Goal: Transaction & Acquisition: Purchase product/service

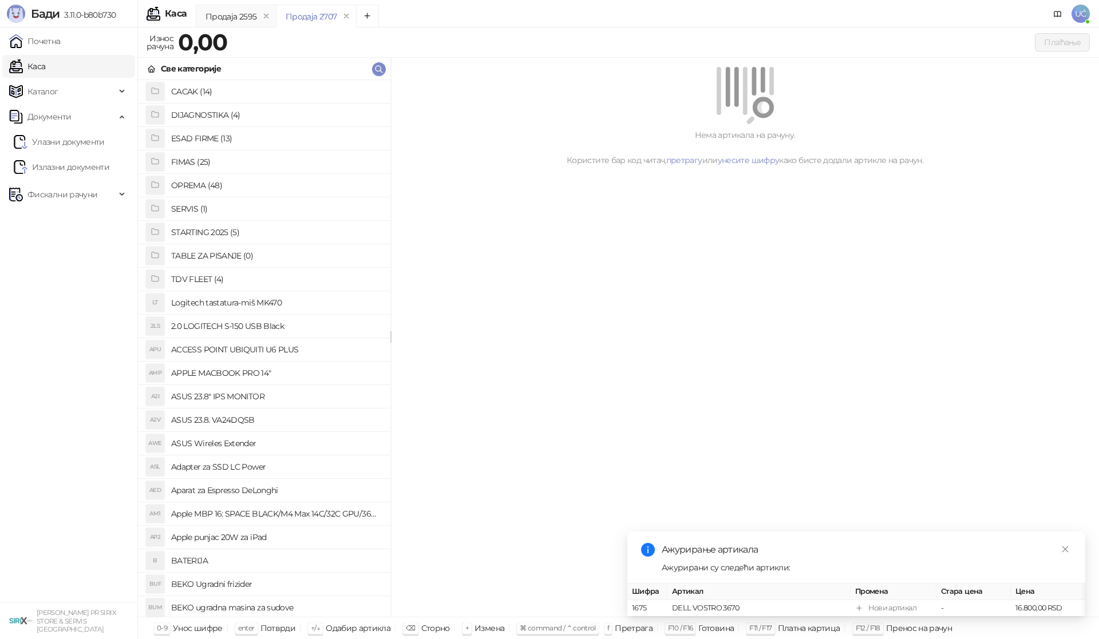
click at [216, 183] on h4 "OPREMA (48)" at bounding box center [276, 185] width 210 height 18
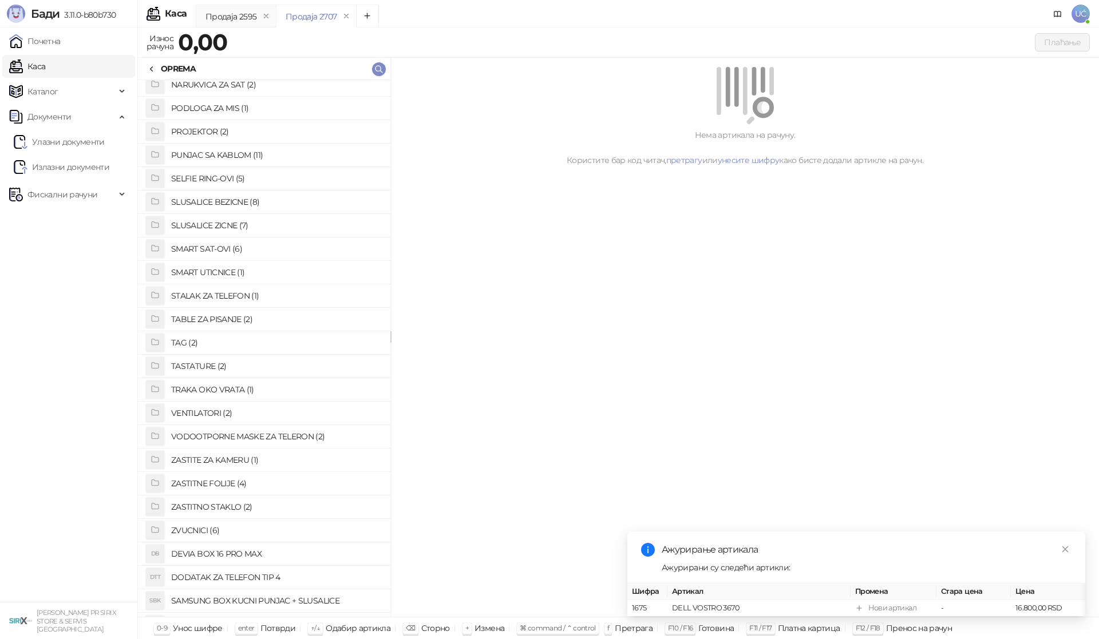
scroll to position [572, 0]
click at [194, 413] on h4 "VENTILATORI (2)" at bounding box center [276, 411] width 210 height 18
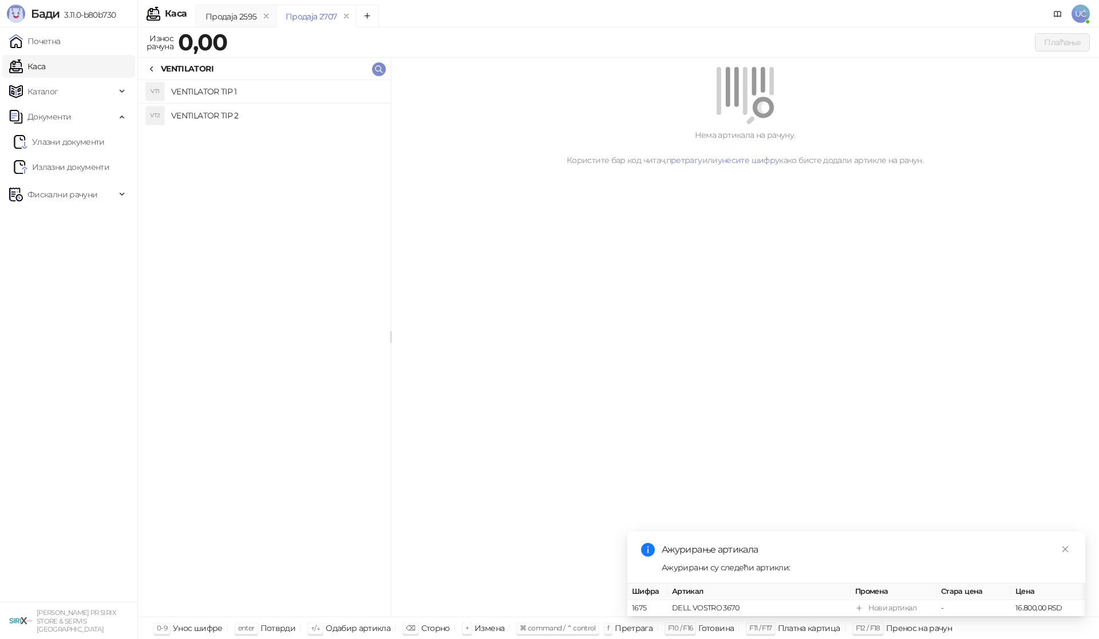
click at [279, 95] on h4 "VENTILATOR TIP 1" at bounding box center [276, 91] width 210 height 18
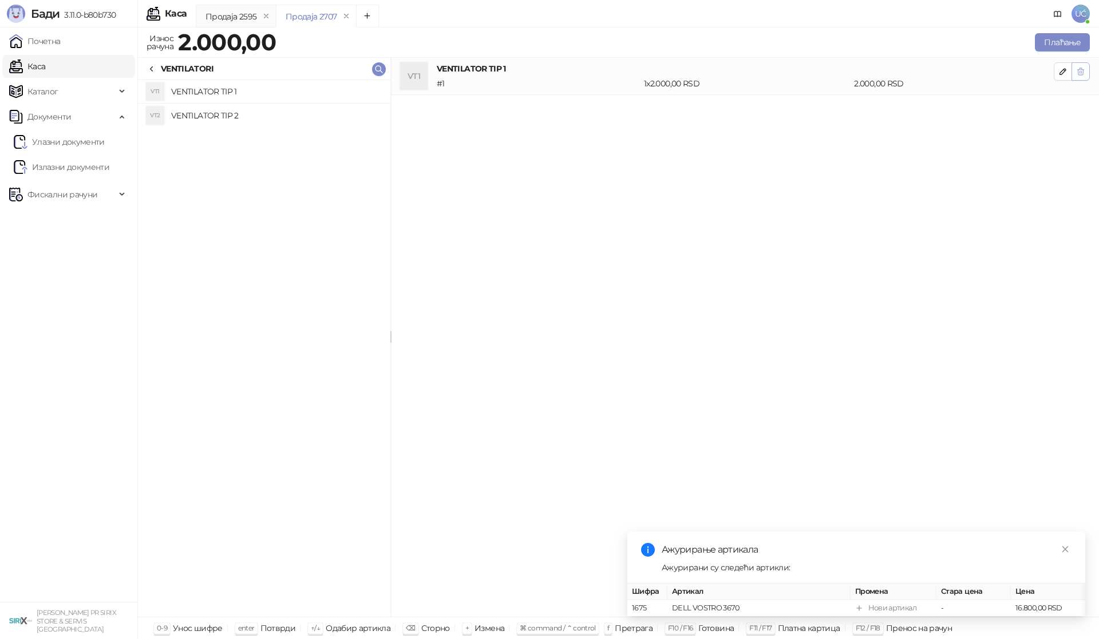
click at [1081, 66] on span "button" at bounding box center [1080, 71] width 9 height 11
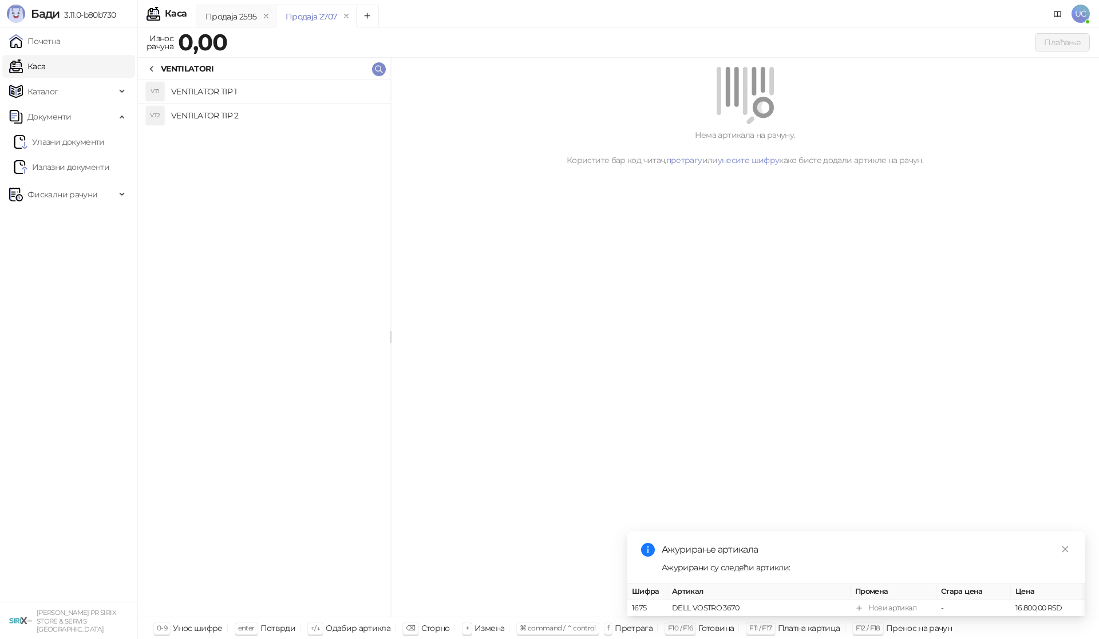
click at [249, 119] on h4 "VENTILATOR TIP 2" at bounding box center [276, 115] width 210 height 18
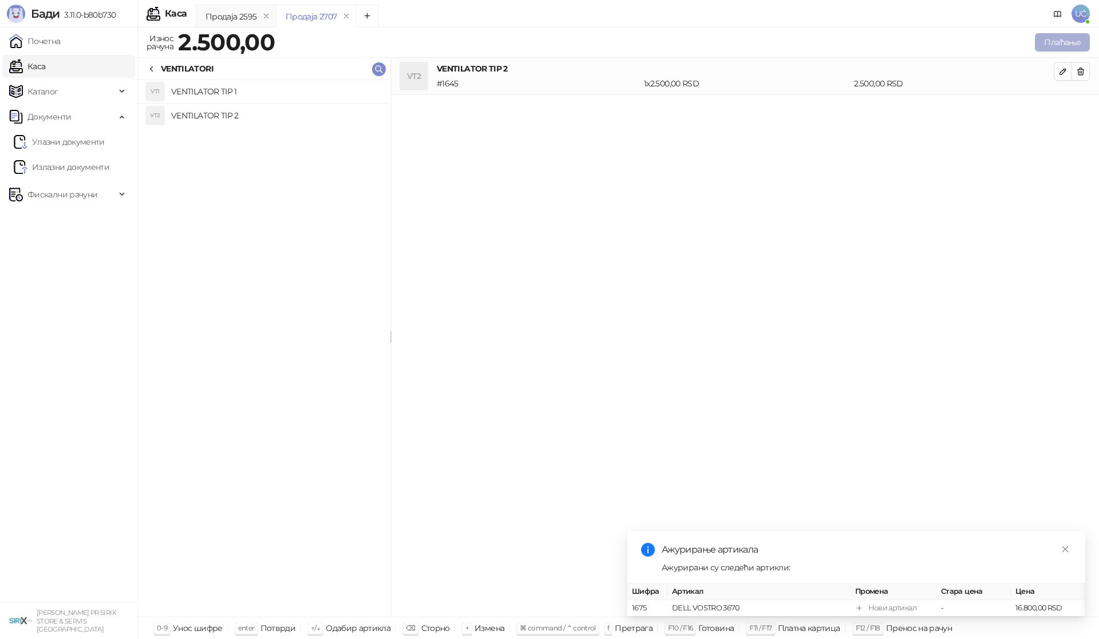
click at [1068, 43] on button "Плаћање" at bounding box center [1062, 42] width 55 height 18
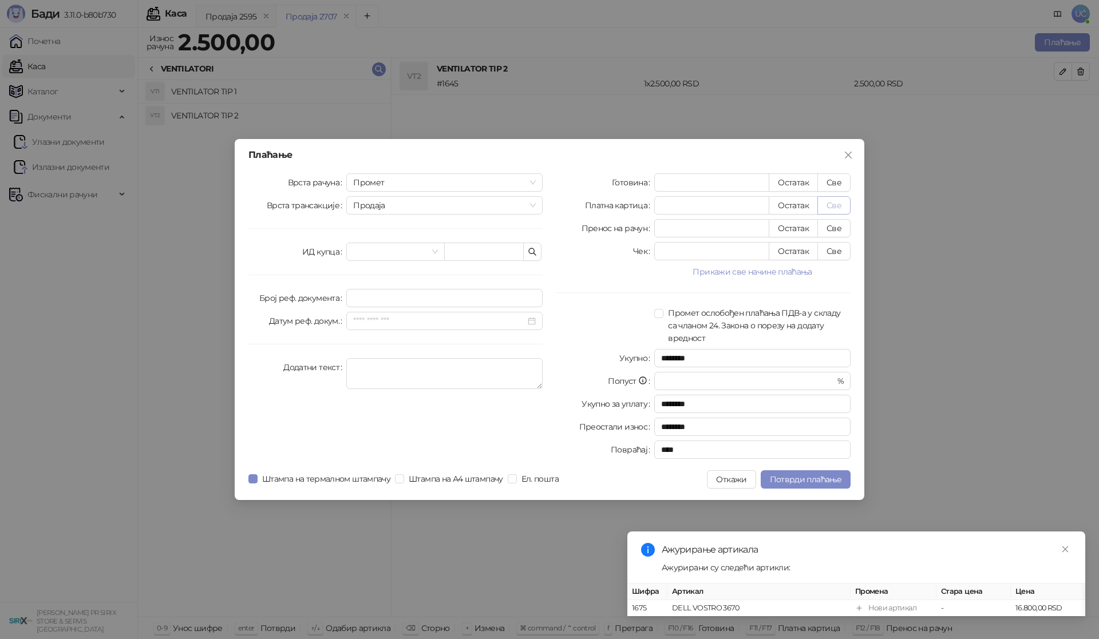
click at [833, 203] on button "Све" at bounding box center [834, 205] width 33 height 18
type input "****"
click at [797, 482] on span "Потврди плаћање" at bounding box center [806, 480] width 72 height 10
